Goal: Task Accomplishment & Management: Manage account settings

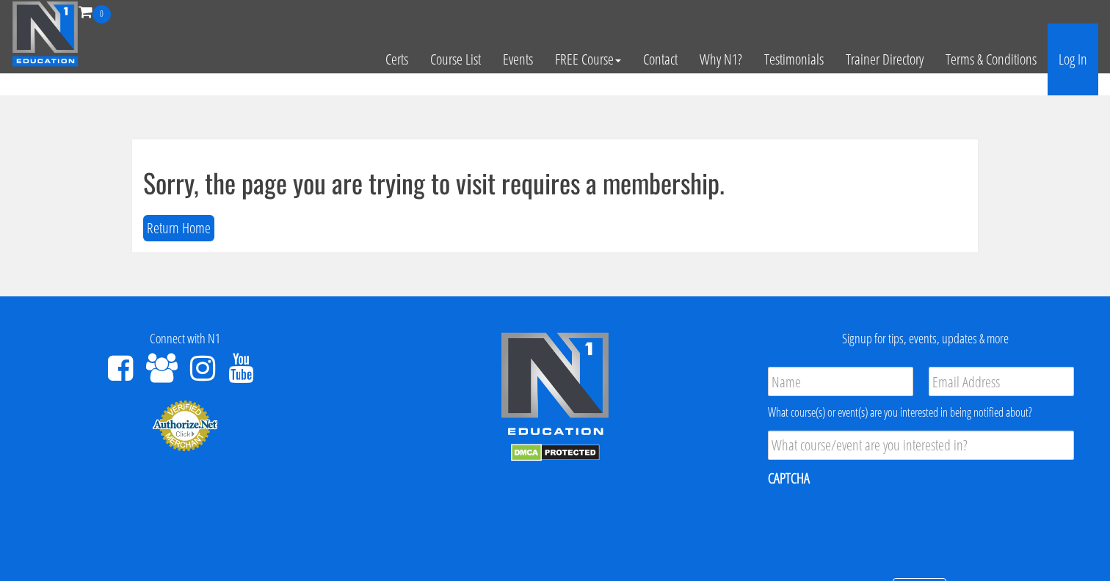
click at [1079, 47] on link "Log In" at bounding box center [1073, 59] width 51 height 72
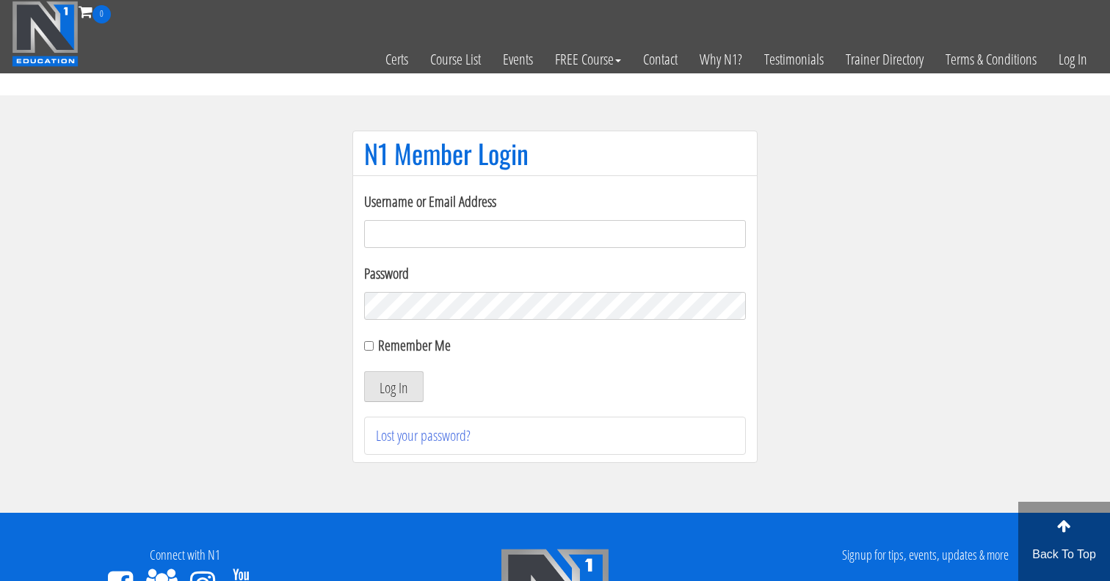
type input "me344529@gmail.com"
click at [421, 231] on input "me344529@gmail.com" at bounding box center [555, 234] width 382 height 28
